Goal: Complete application form

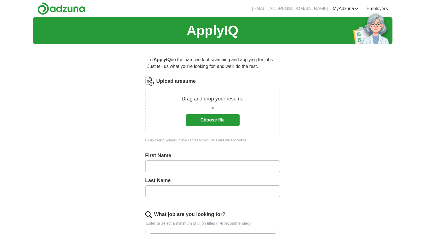
click at [182, 161] on input "text" at bounding box center [212, 167] width 135 height 12
click at [182, 167] on input "text" at bounding box center [212, 167] width 135 height 12
type input "*"
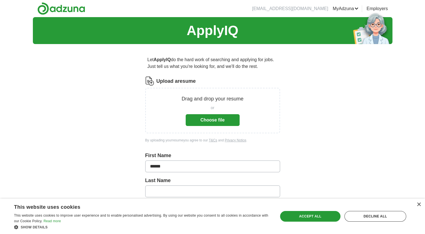
type input "******"
click at [174, 190] on input "text" at bounding box center [212, 192] width 135 height 12
type input "*********"
click at [330, 215] on div "Accept all" at bounding box center [310, 216] width 60 height 11
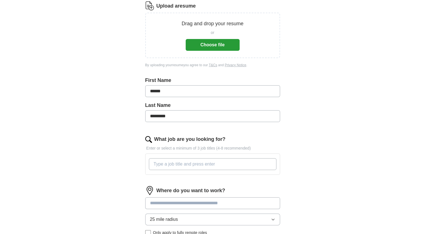
scroll to position [76, 0]
click at [201, 164] on input "What job are you looking for?" at bounding box center [213, 164] width 128 height 12
type input "e"
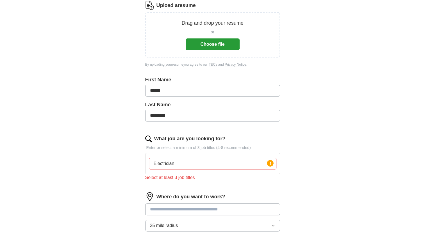
type input "Electrician"
drag, startPoint x: 206, startPoint y: 185, endPoint x: 209, endPoint y: 183, distance: 3.9
click at [209, 183] on form "Upload a resume Drag and drop your resume or Choose file By uploading your resu…" at bounding box center [212, 148] width 135 height 294
click at [209, 183] on div "What job are you looking for? Enter or select a minimum of 3 job titles (4-8 re…" at bounding box center [212, 160] width 135 height 51
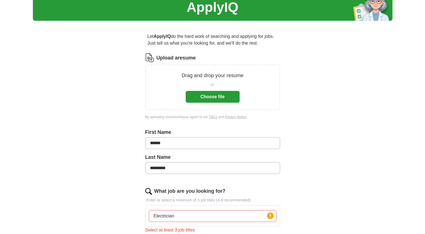
scroll to position [0, 0]
